Goal: Task Accomplishment & Management: Manage account settings

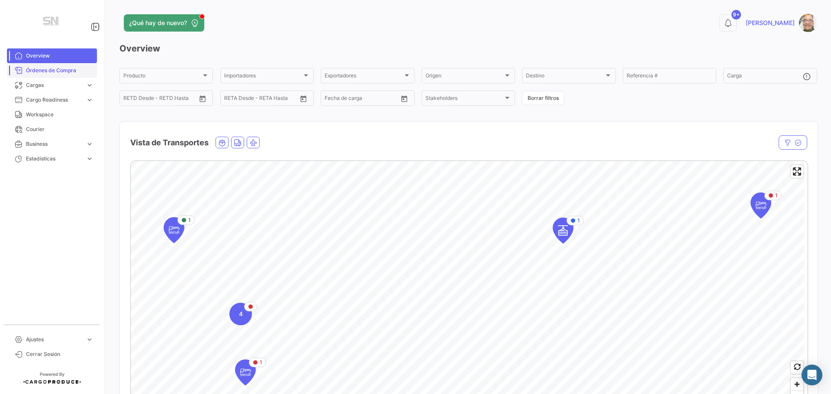
click at [63, 68] on span "Órdenes de Compra" at bounding box center [59, 71] width 67 height 8
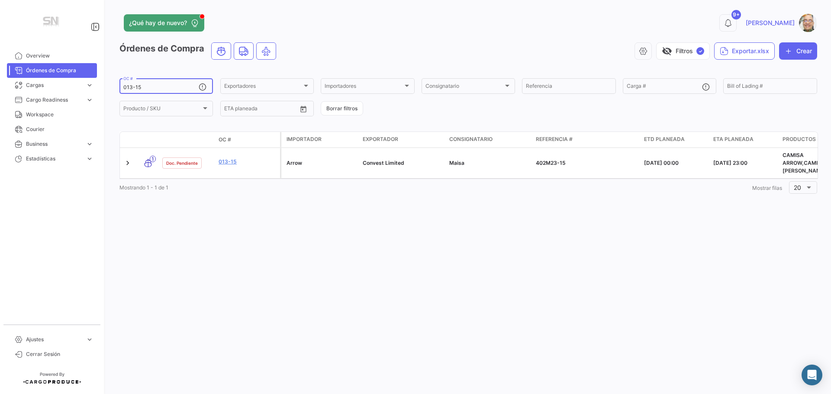
click at [160, 85] on input "013-15" at bounding box center [160, 87] width 75 height 6
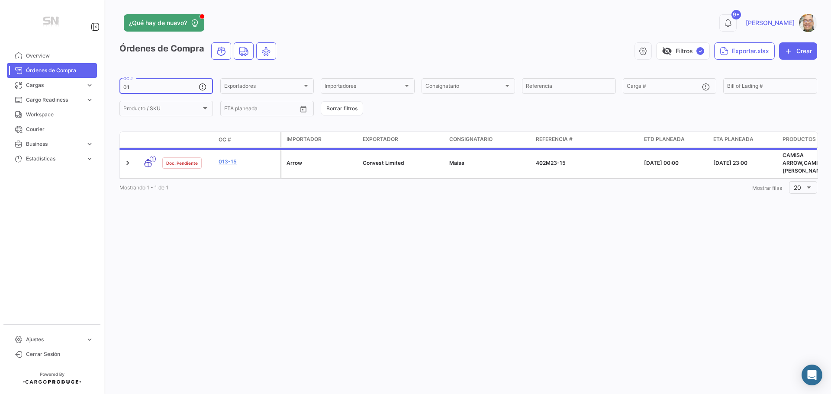
type input "0"
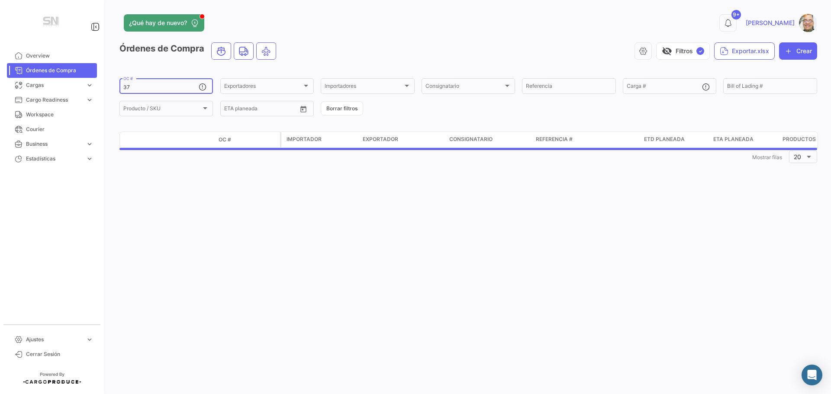
type input "3"
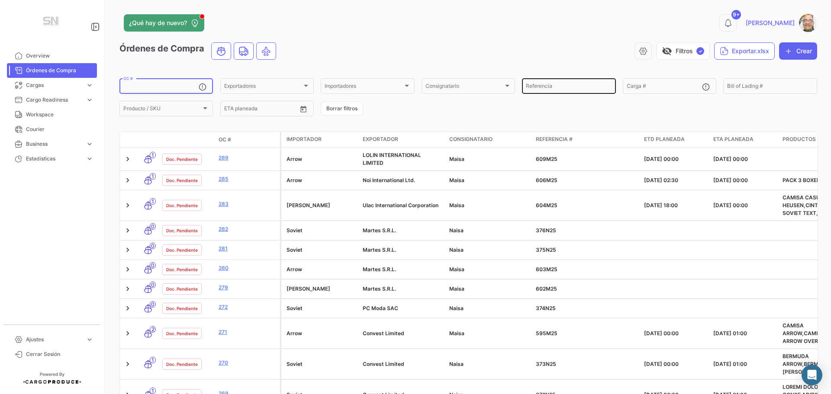
click at [550, 87] on input "Referencia" at bounding box center [569, 87] width 86 height 6
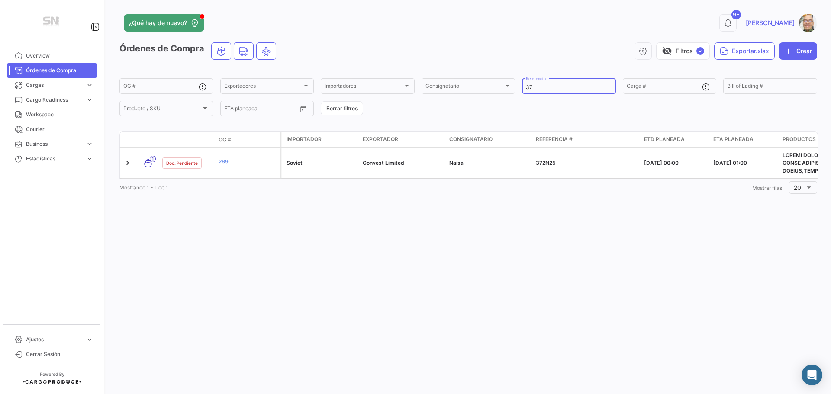
type input "3"
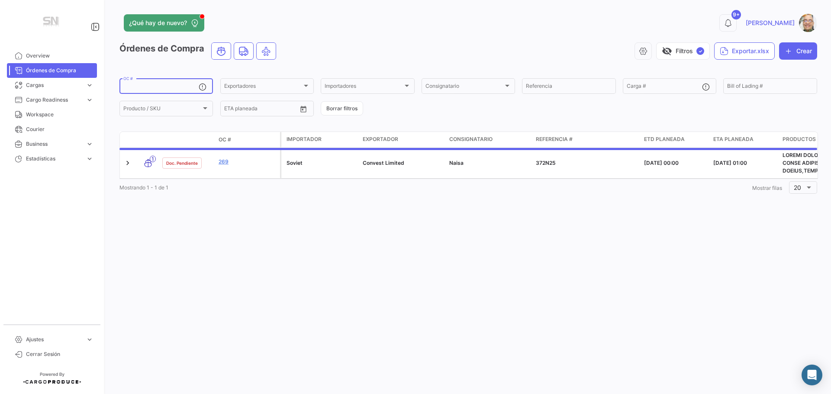
click at [141, 89] on input "OC #" at bounding box center [160, 87] width 75 height 6
type input "2"
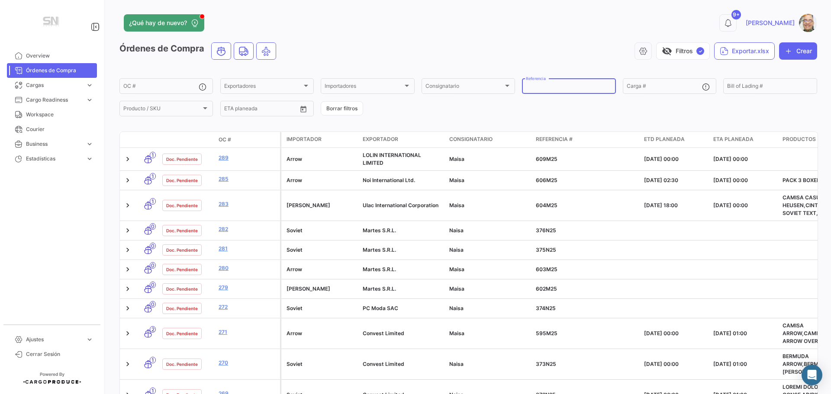
click at [594, 90] on input "Referencia" at bounding box center [569, 87] width 86 height 6
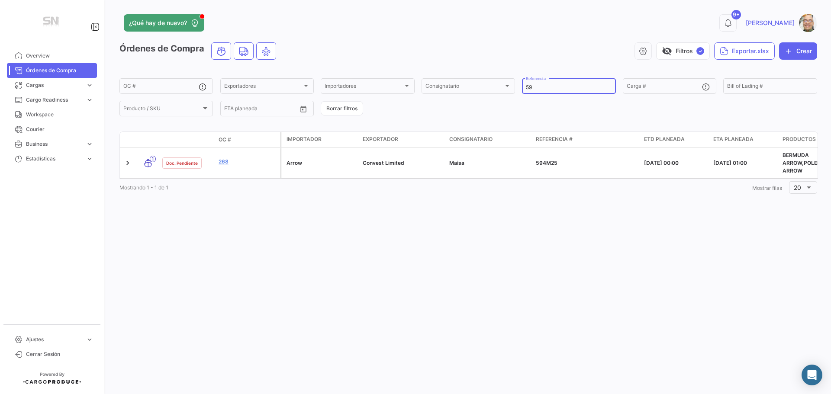
type input "5"
